Goal: Task Accomplishment & Management: Use online tool/utility

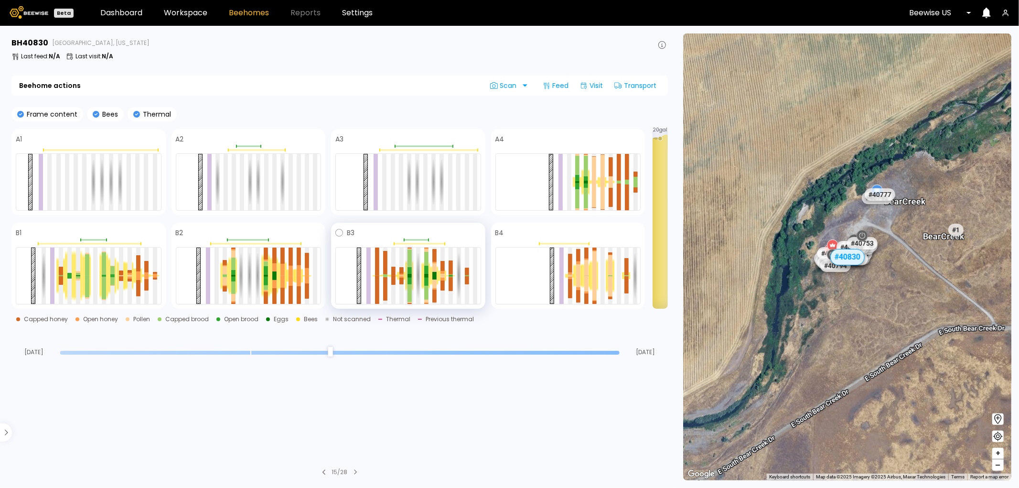
click at [409, 280] on div at bounding box center [410, 281] width 4 height 7
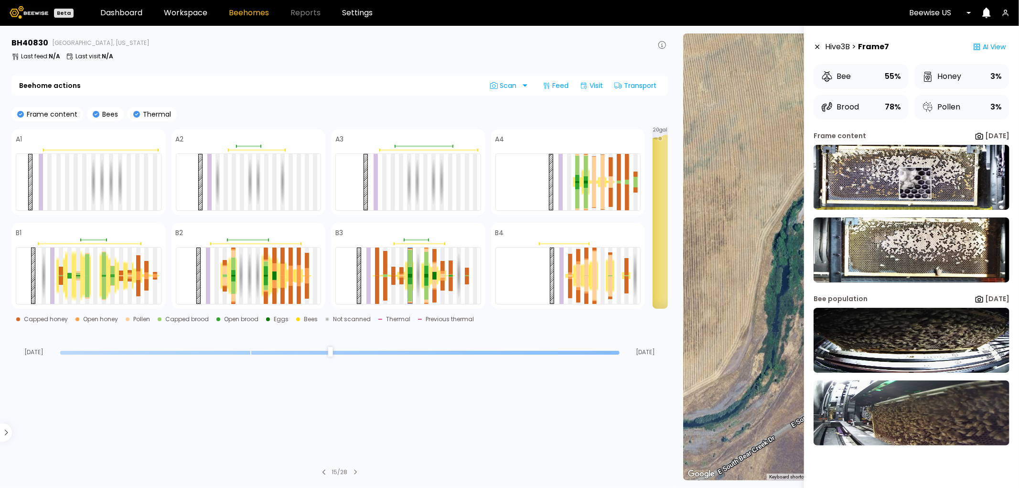
click at [915, 183] on img at bounding box center [912, 177] width 196 height 65
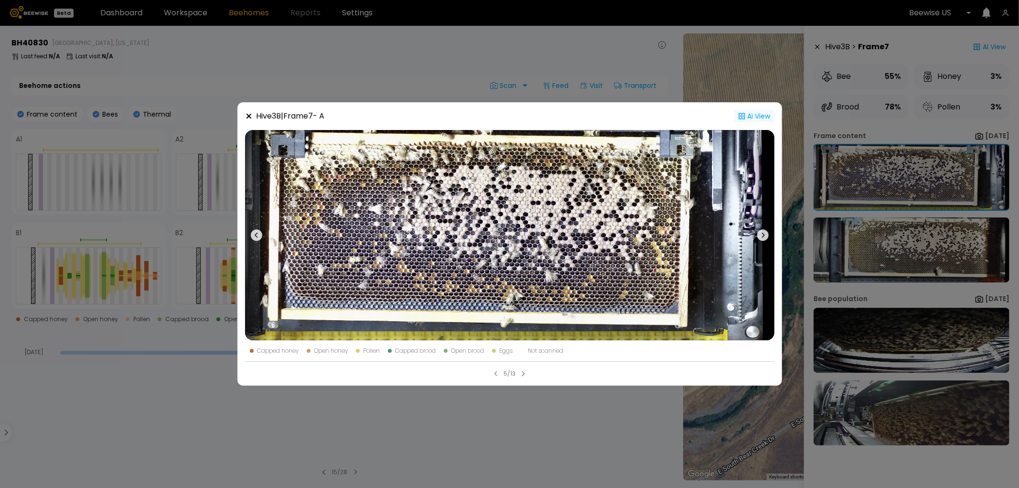
click at [744, 117] on icon at bounding box center [742, 116] width 8 height 8
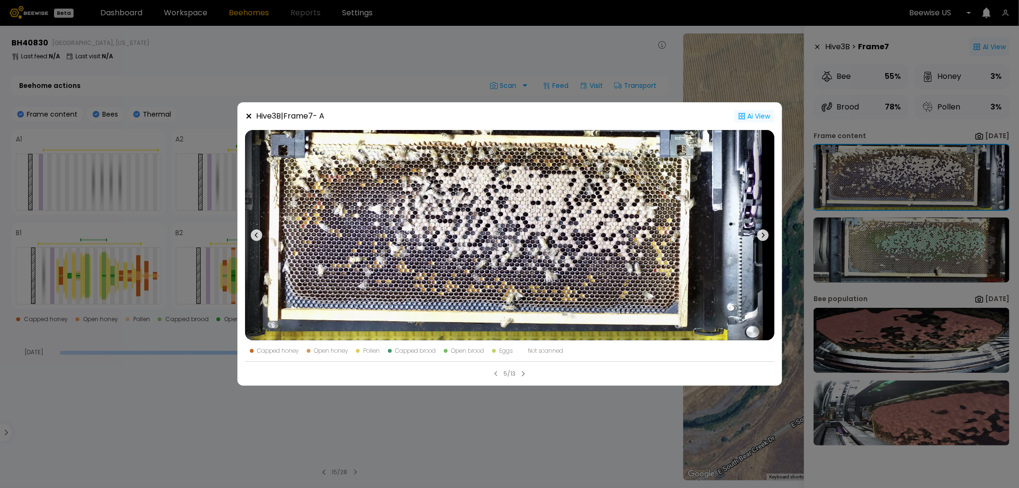
click at [431, 352] on div "Capped brood" at bounding box center [416, 351] width 41 height 6
click at [742, 116] on circle at bounding box center [742, 116] width 1 height 1
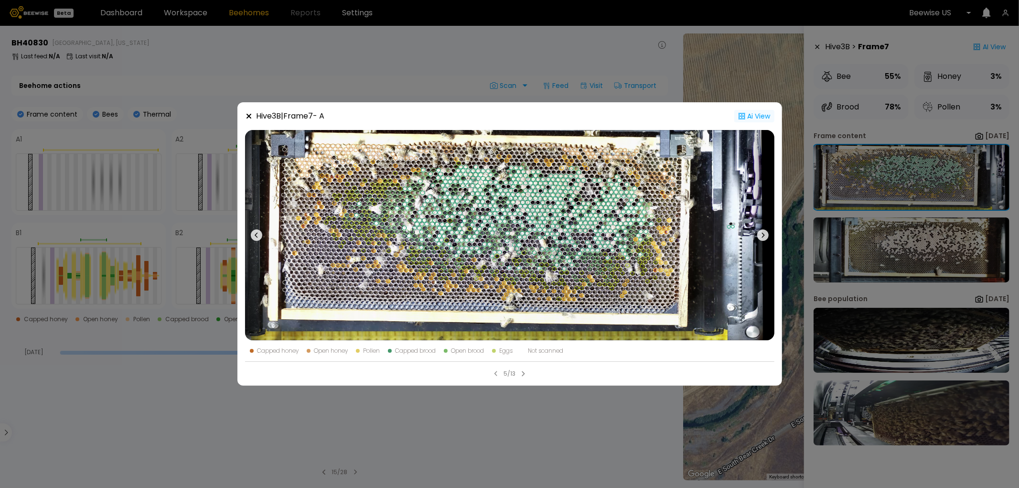
click at [742, 116] on circle at bounding box center [742, 116] width 1 height 1
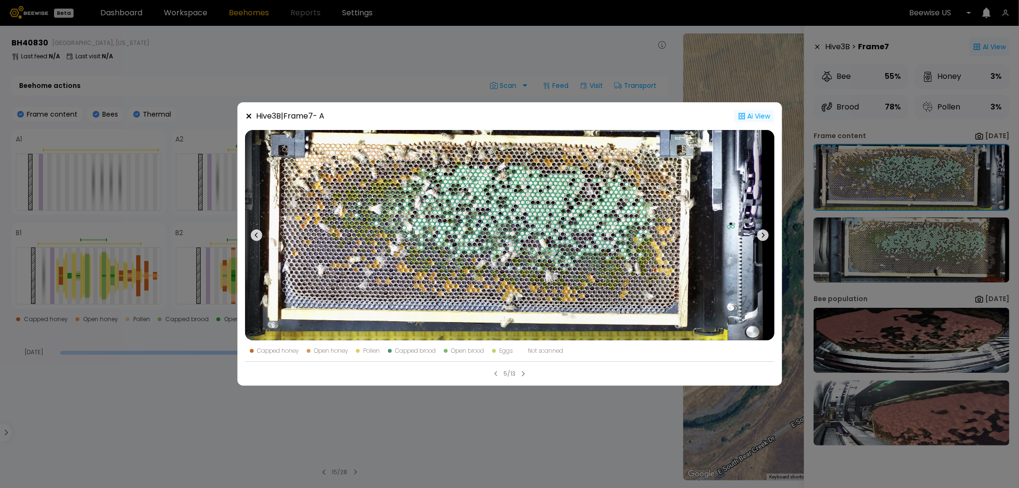
click at [248, 115] on icon at bounding box center [248, 116] width 5 height 5
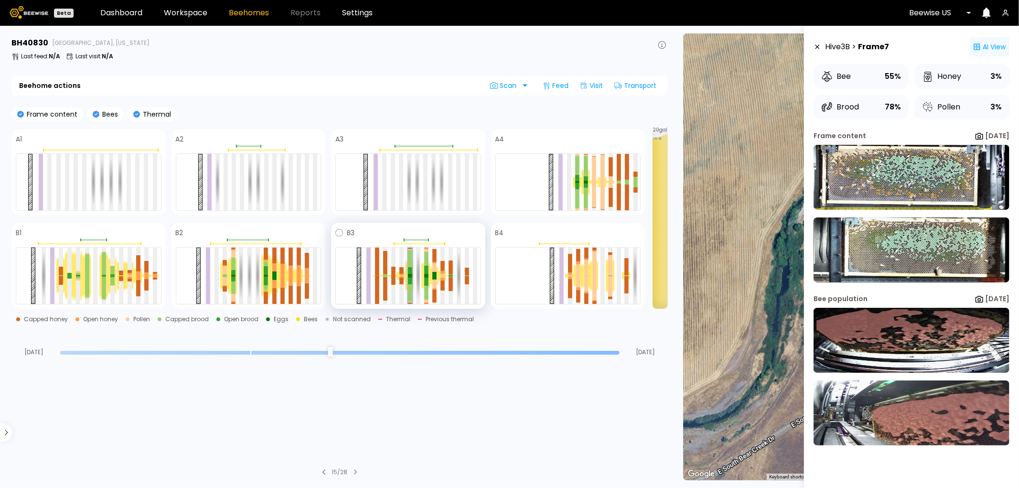
click at [411, 273] on div at bounding box center [410, 270] width 4 height 7
click at [411, 255] on div at bounding box center [410, 258] width 4 height 17
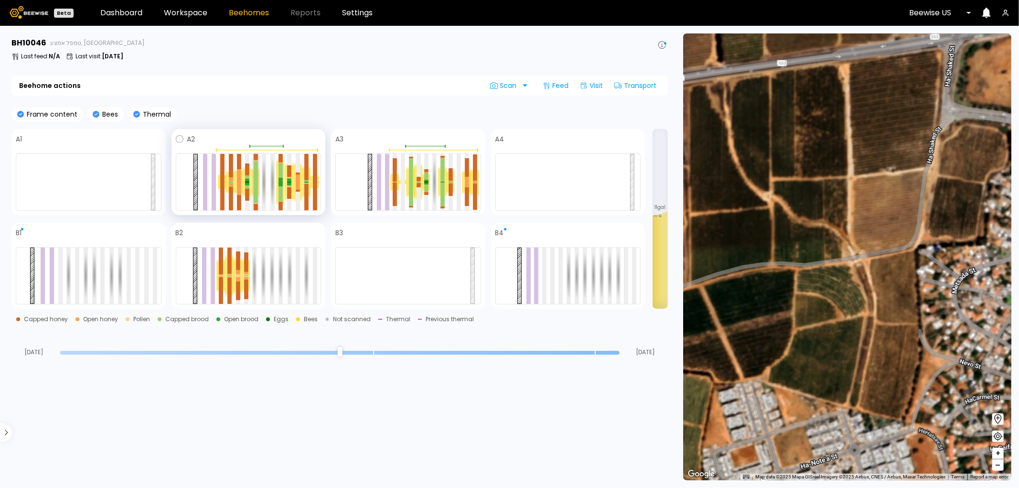
click at [257, 185] on div at bounding box center [256, 192] width 4 height 21
